Goal: Information Seeking & Learning: Learn about a topic

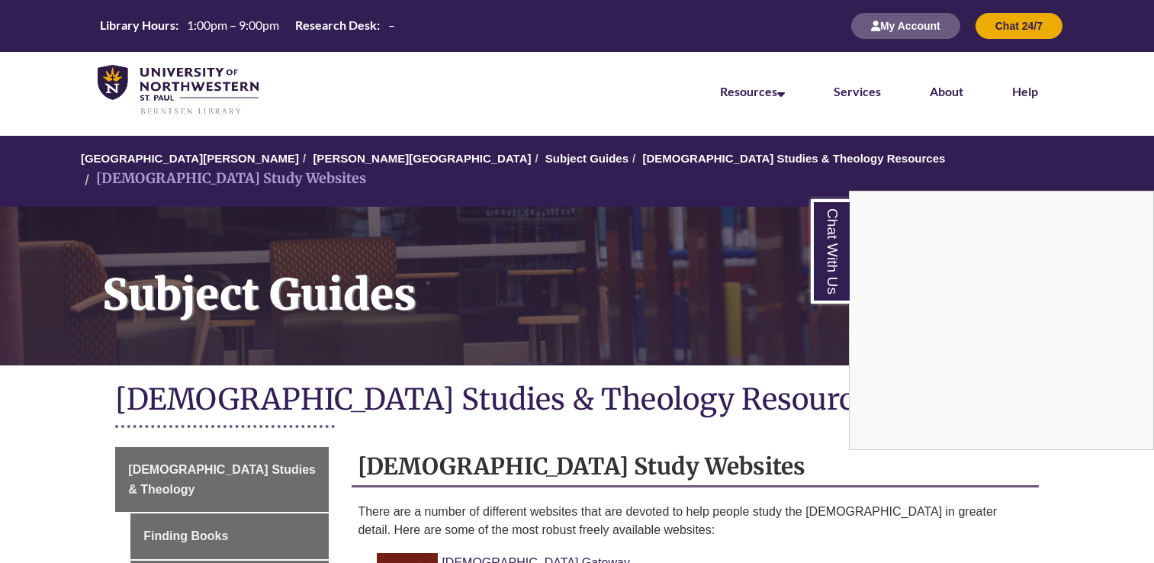
scroll to position [305, 0]
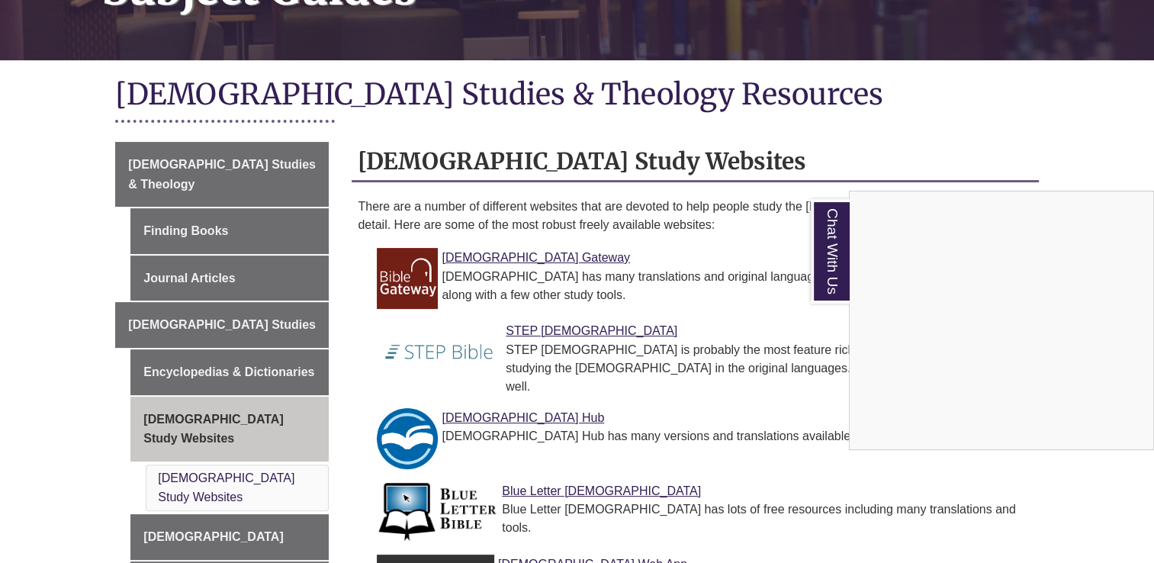
click at [182, 331] on div "Chat With Us" at bounding box center [577, 281] width 1154 height 563
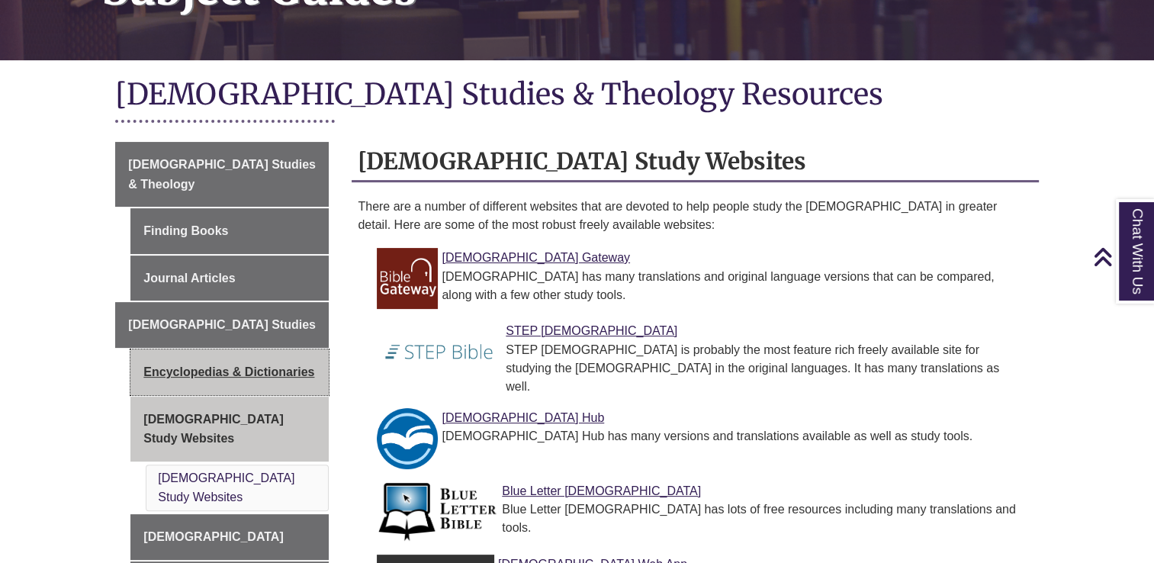
click at [182, 349] on link "Encyclopedias & Dictionaries" at bounding box center [229, 372] width 198 height 46
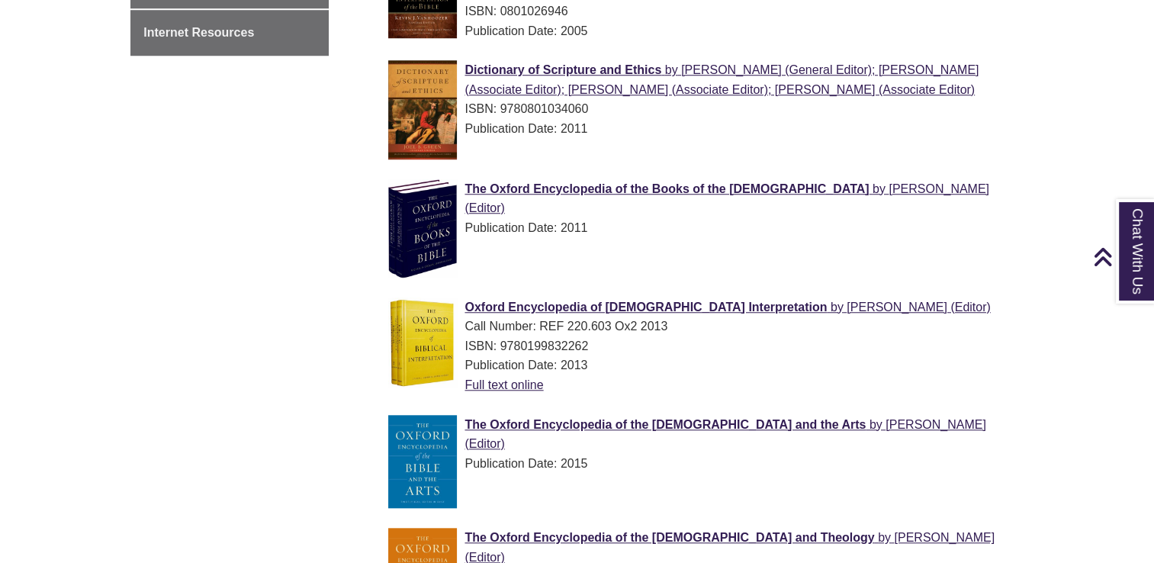
scroll to position [1449, 0]
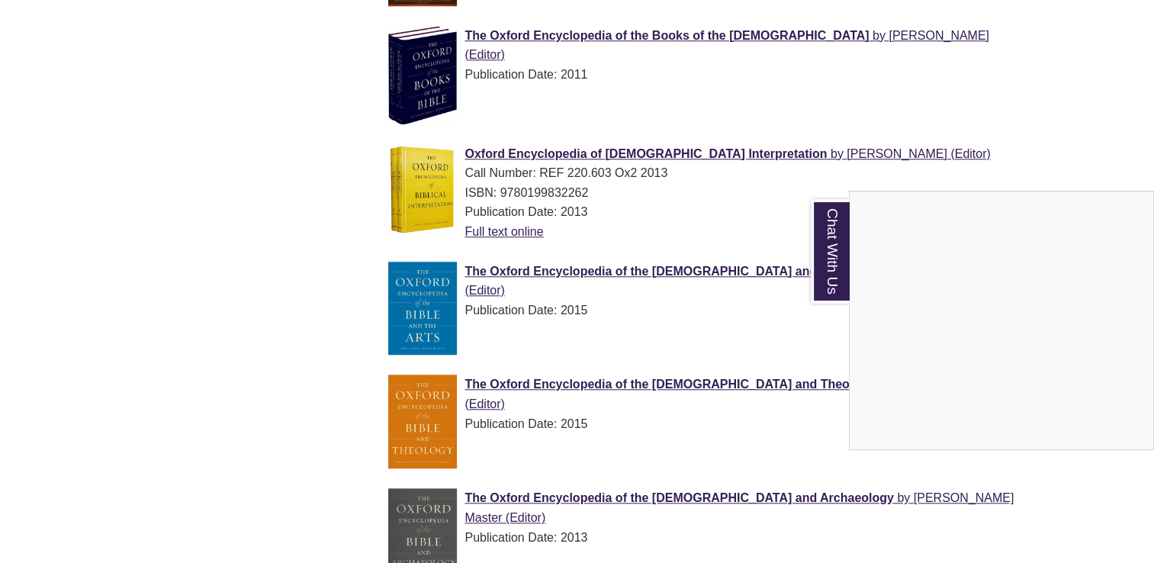
click at [491, 155] on div "Chat With Us" at bounding box center [577, 281] width 1154 height 563
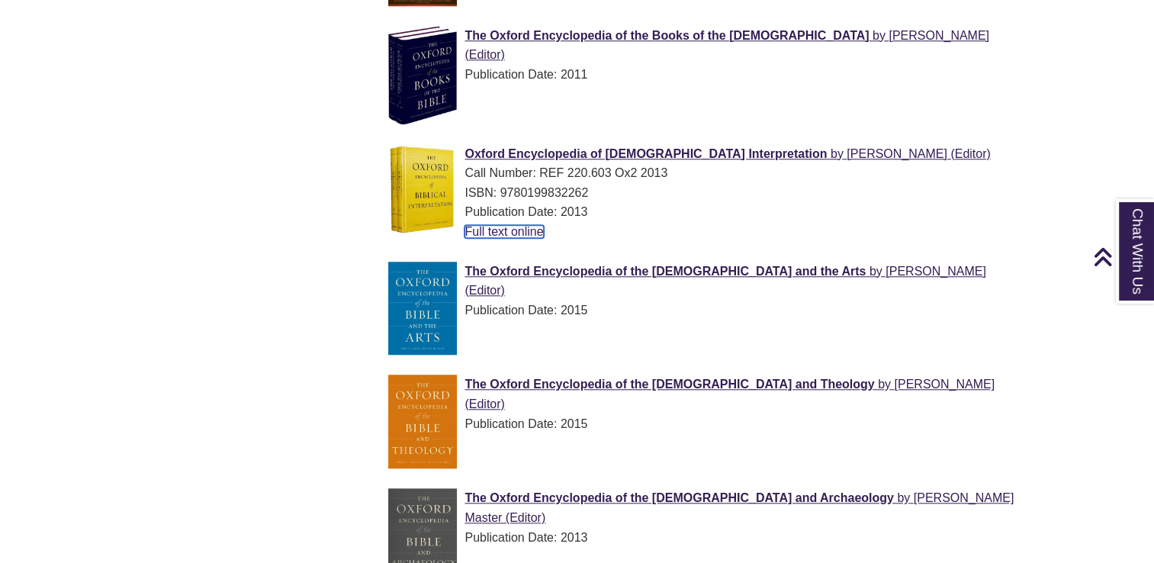
click at [494, 225] on link "Full text online" at bounding box center [504, 231] width 79 height 13
click at [473, 225] on link "Full text online" at bounding box center [504, 231] width 79 height 13
